Goal: Task Accomplishment & Management: Use online tool/utility

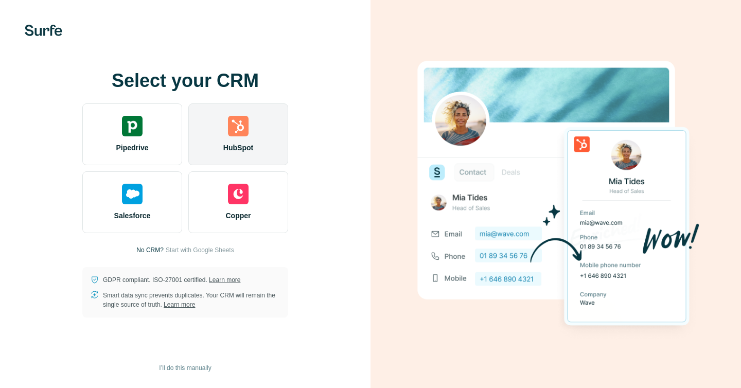
click at [243, 144] on span "HubSpot" at bounding box center [238, 148] width 30 height 10
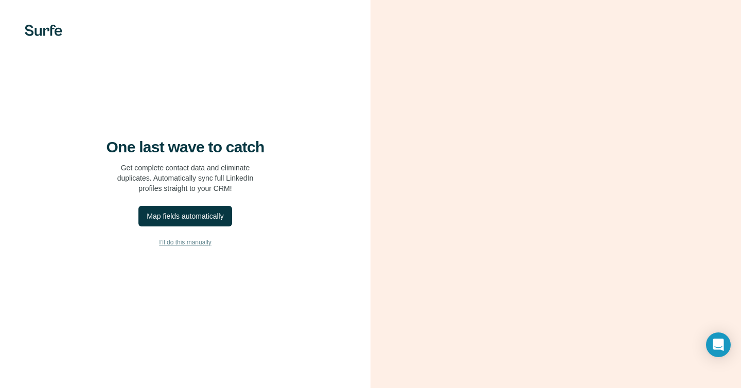
click at [197, 247] on span "I’ll do this manually" at bounding box center [185, 242] width 52 height 9
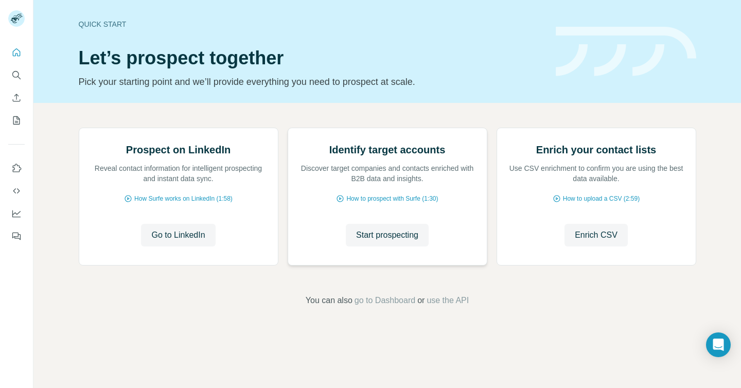
scroll to position [54, 0]
click at [395, 241] on span "Start prospecting" at bounding box center [387, 235] width 62 height 12
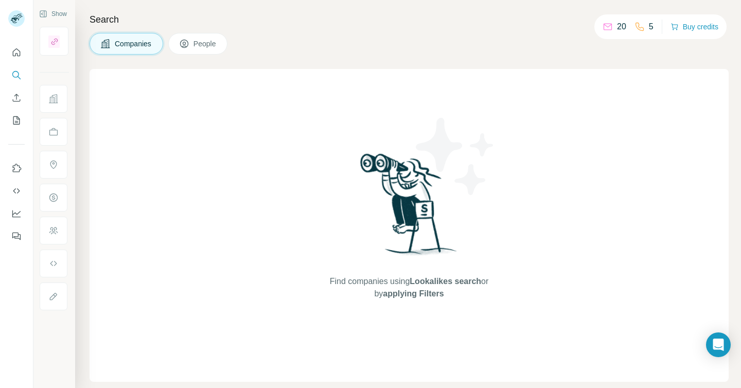
click at [215, 46] on span "People" at bounding box center [206, 44] width 24 height 10
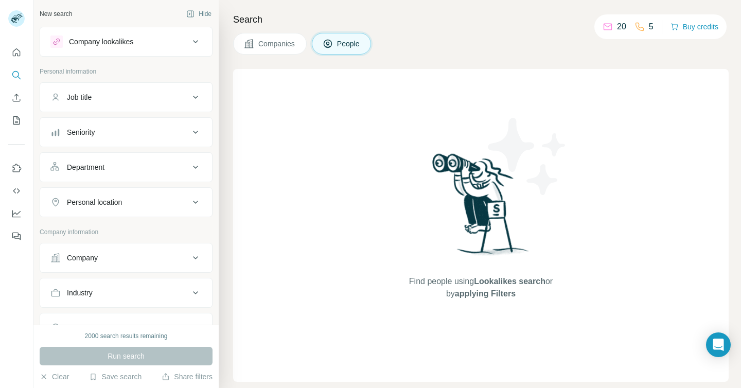
click at [149, 251] on button "Company" at bounding box center [126, 258] width 172 height 25
click at [141, 302] on input "text" at bounding box center [125, 303] width 151 height 19
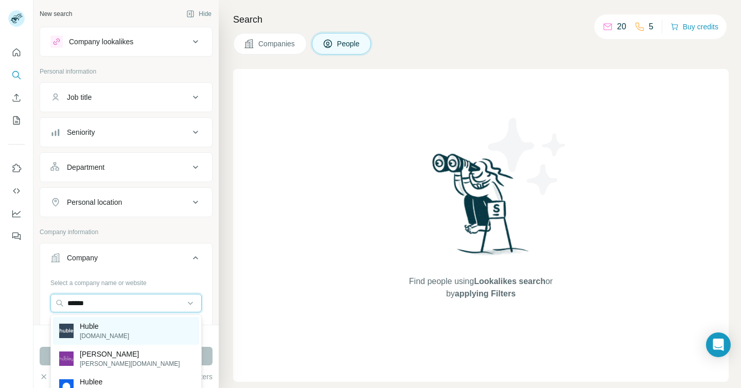
type input "*****"
click at [146, 331] on div "Huble [DOMAIN_NAME]" at bounding box center [126, 331] width 146 height 28
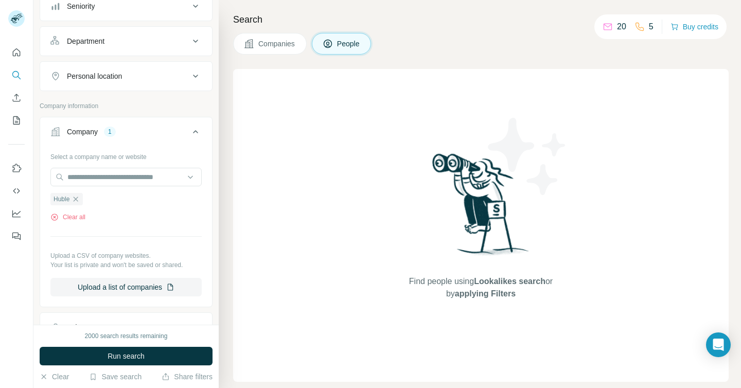
scroll to position [127, 0]
click at [157, 354] on button "Run search" at bounding box center [126, 356] width 173 height 19
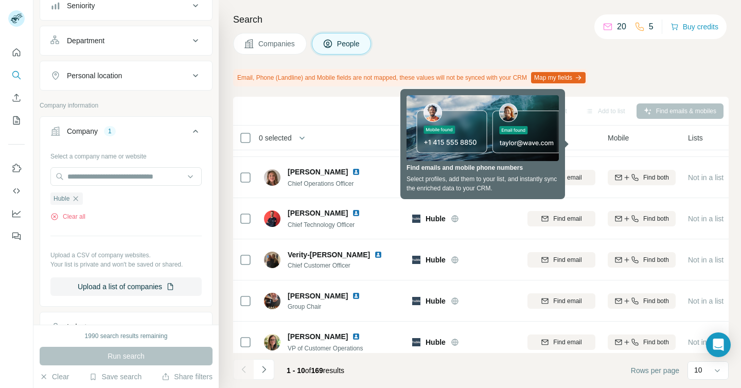
scroll to position [0, 0]
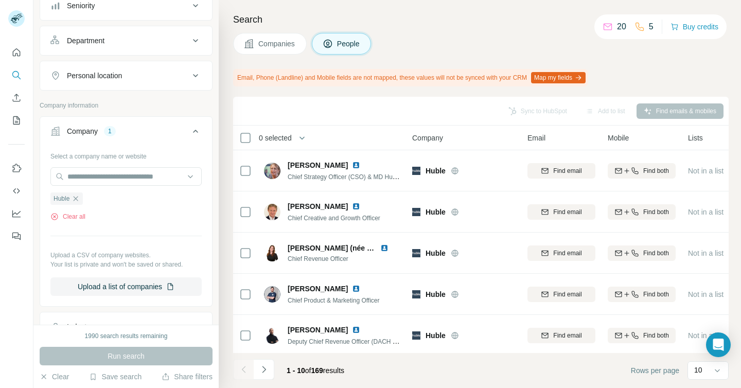
click at [533, 110] on div "Sync to HubSpot Add to list Find emails & mobiles" at bounding box center [481, 111] width 486 height 18
click at [568, 77] on button "Map my fields" at bounding box center [558, 77] width 55 height 11
click at [568, 81] on button "Map my fields" at bounding box center [558, 77] width 55 height 11
click at [583, 79] on icon "button" at bounding box center [579, 78] width 8 height 8
